Goal: Information Seeking & Learning: Learn about a topic

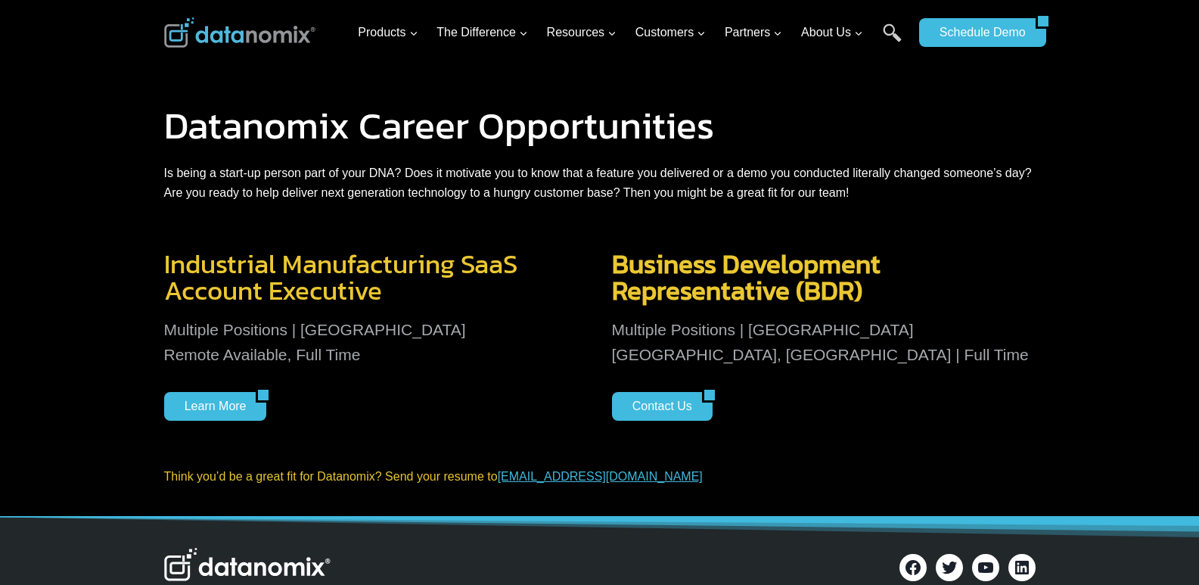
click at [263, 42] on img at bounding box center [239, 32] width 151 height 30
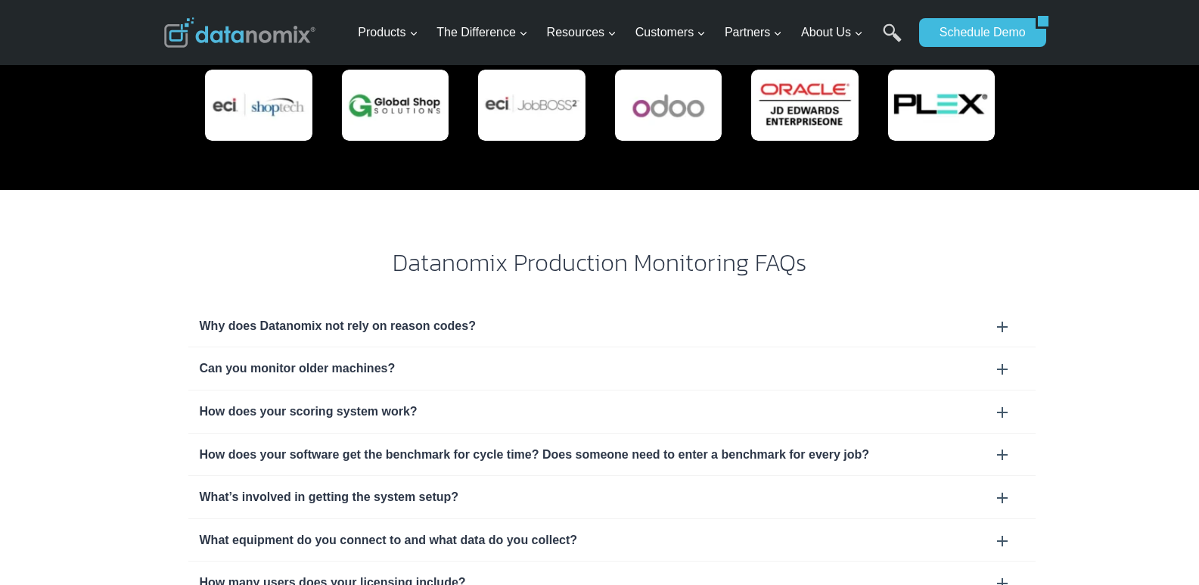
scroll to position [4540, 0]
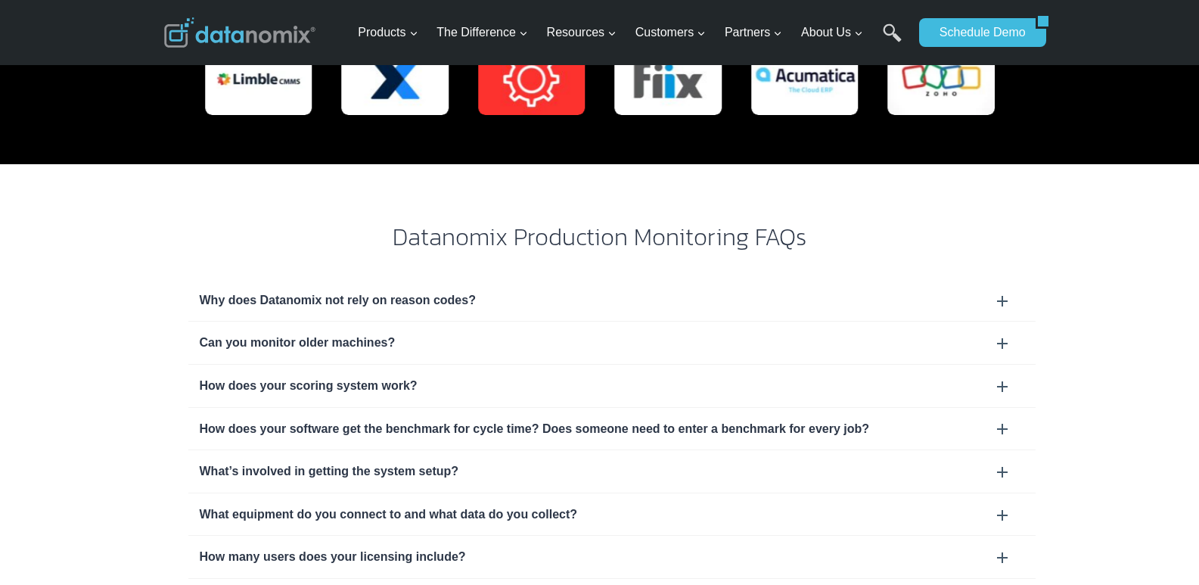
click at [403, 322] on div "Can you monitor older machines?" at bounding box center [611, 343] width 847 height 42
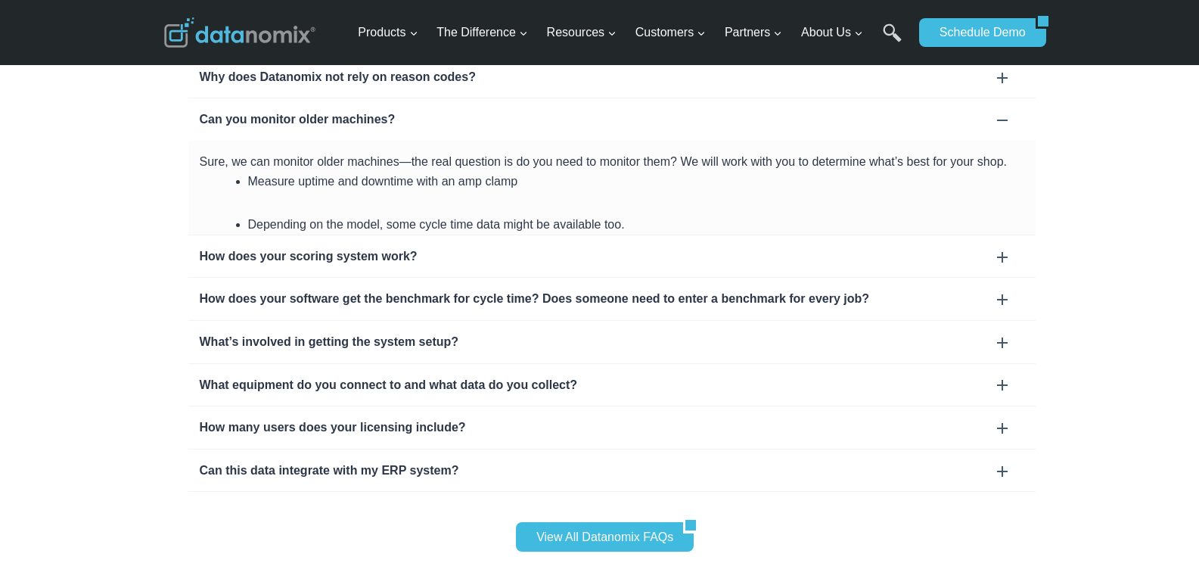
scroll to position [4767, 0]
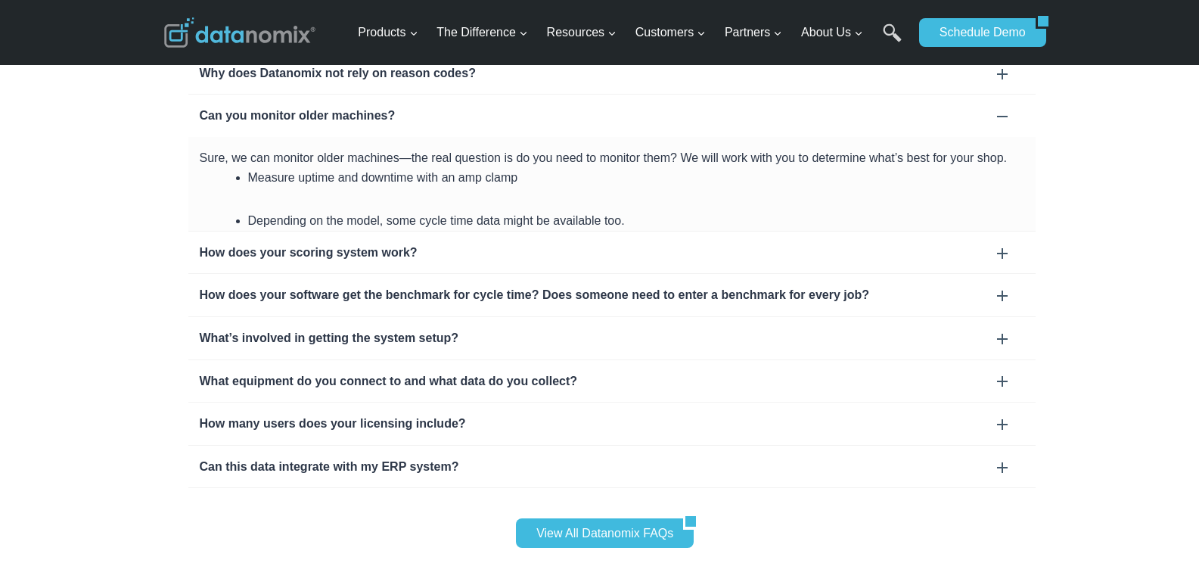
click at [775, 285] on div "How does your software get the benchmark for cycle time? Does someone need to e…" at bounding box center [612, 295] width 825 height 20
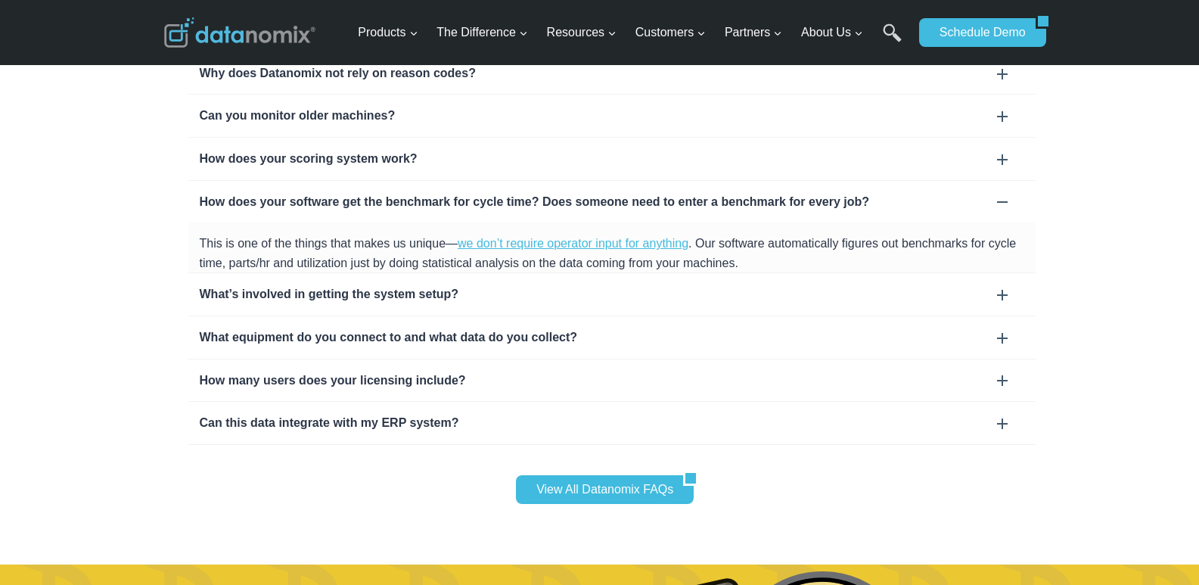
click at [501, 285] on div "What’s involved in getting the system setup?" at bounding box center [612, 295] width 825 height 20
